Goal: Check status: Check status

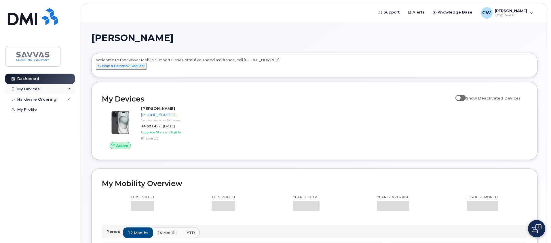
click at [68, 86] on div "My Devices" at bounding box center [40, 89] width 70 height 10
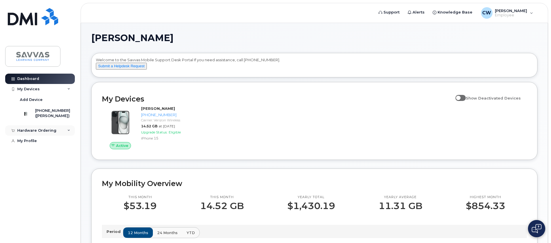
click at [67, 136] on div "Hardware Ordering" at bounding box center [40, 130] width 70 height 10
click at [56, 143] on link "My Orders" at bounding box center [45, 141] width 60 height 11
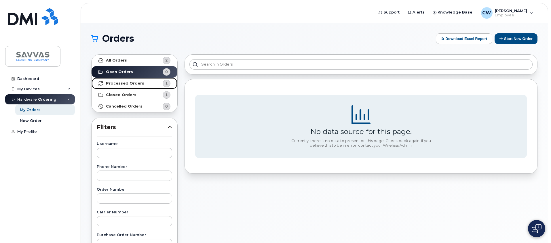
click at [161, 86] on span "1" at bounding box center [161, 83] width 17 height 7
click at [145, 83] on link "Processed Orders 1" at bounding box center [135, 84] width 86 height 12
